Goal: Communication & Community: Answer question/provide support

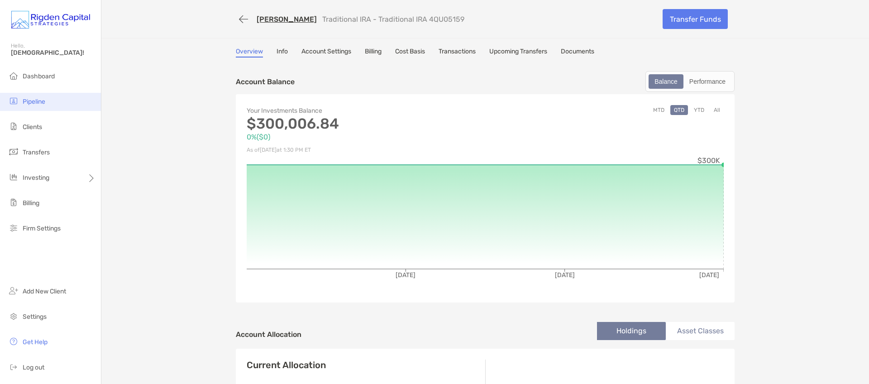
click at [43, 103] on span "Pipeline" at bounding box center [34, 102] width 23 height 8
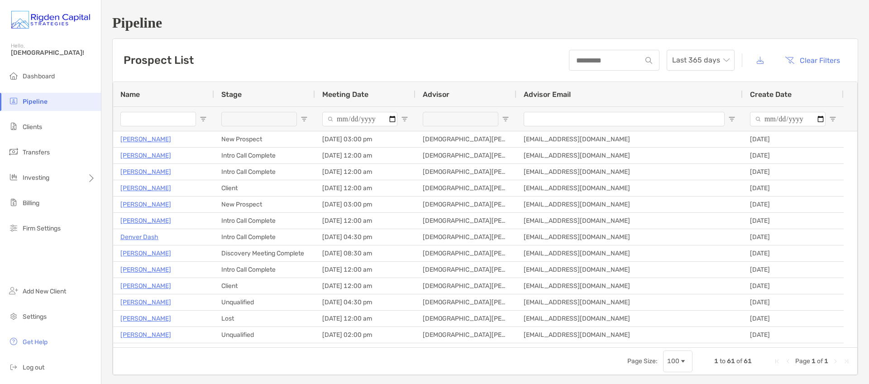
click at [170, 120] on input "Name Filter Input" at bounding box center [158, 119] width 76 height 14
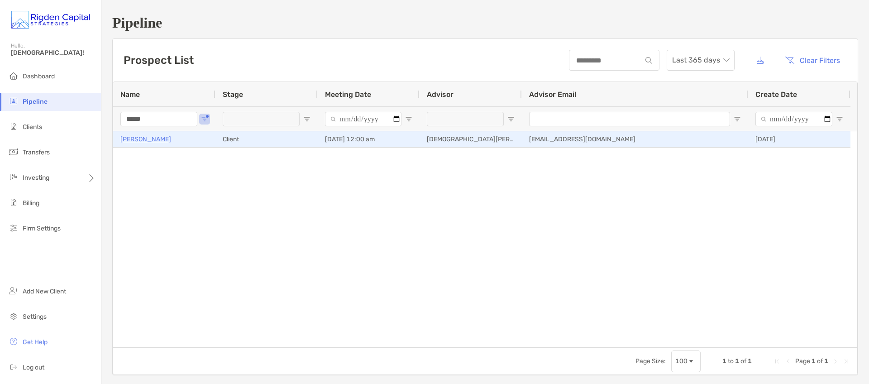
type input "*****"
click at [158, 140] on p "[PERSON_NAME]" at bounding box center [145, 139] width 51 height 11
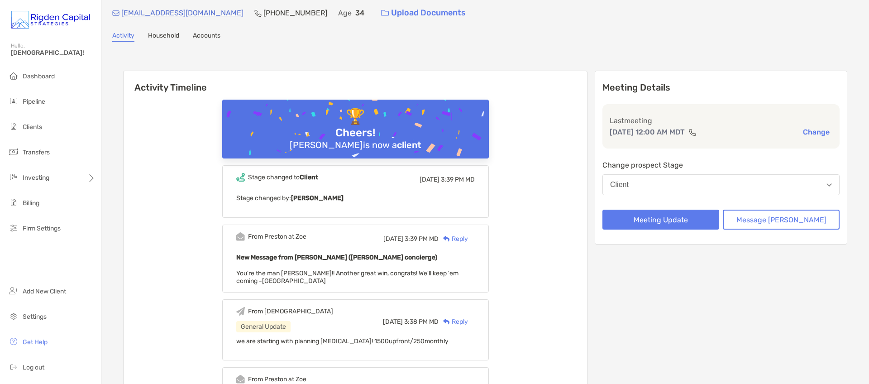
scroll to position [31, 0]
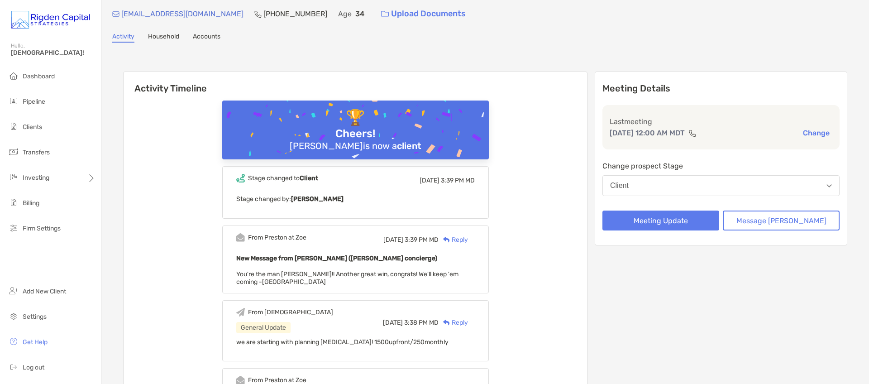
click at [468, 241] on div "Reply" at bounding box center [453, 240] width 29 height 10
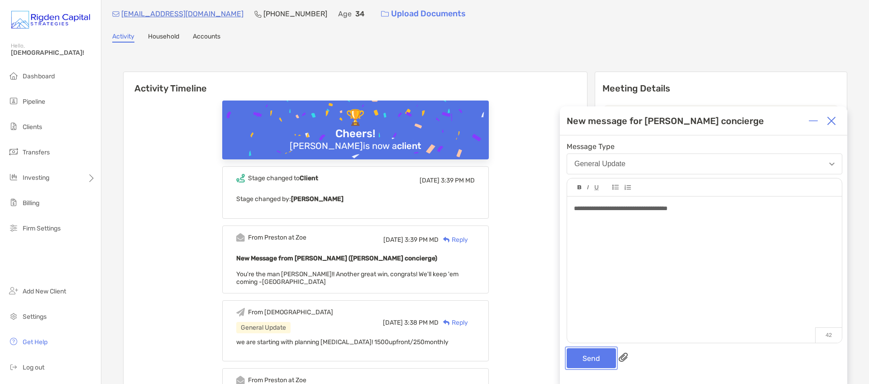
click at [585, 362] on button "Send" at bounding box center [591, 358] width 49 height 20
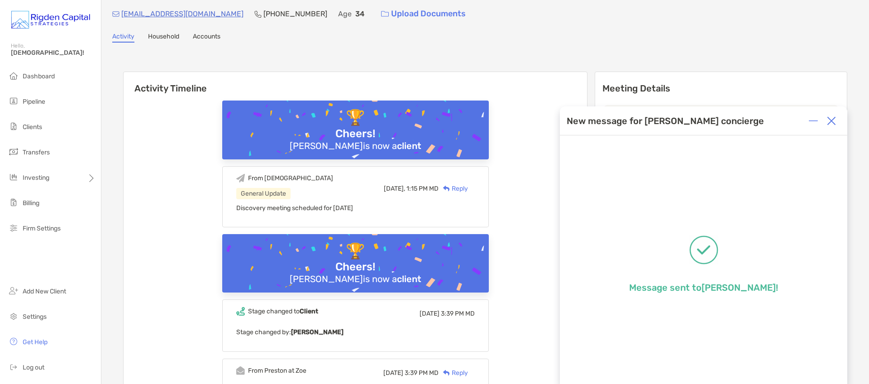
drag, startPoint x: 832, startPoint y: 120, endPoint x: 759, endPoint y: 102, distance: 75.4
click at [832, 120] on img at bounding box center [831, 120] width 9 height 9
